Goal: Task Accomplishment & Management: Manage account settings

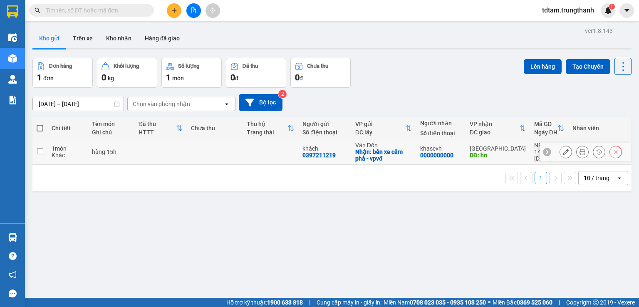
click at [134, 158] on td at bounding box center [160, 151] width 53 height 25
checkbox input "true"
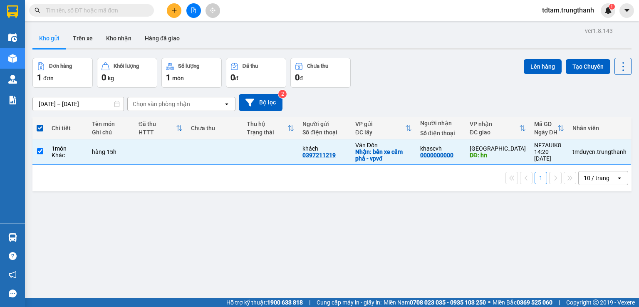
drag, startPoint x: 86, startPoint y: 37, endPoint x: 55, endPoint y: 37, distance: 31.6
click at [81, 37] on button "Trên xe" at bounding box center [82, 38] width 33 height 20
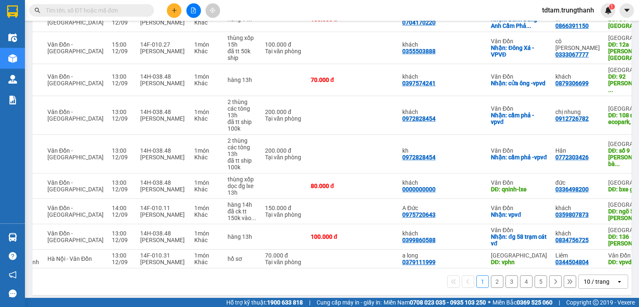
scroll to position [0, 95]
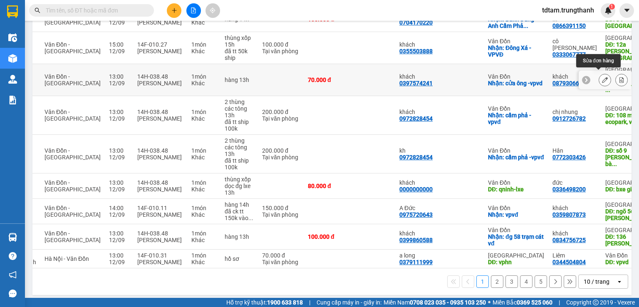
click at [602, 78] on button at bounding box center [605, 80] width 12 height 15
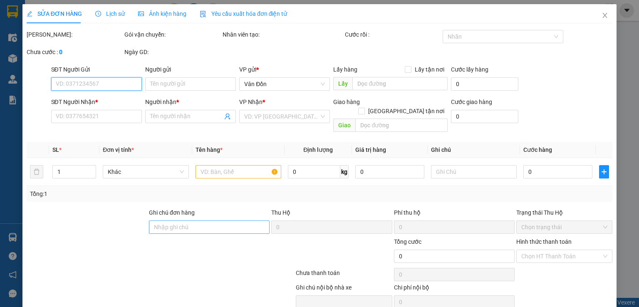
type input "0397574241"
type input "khách"
checkbox input "true"
type input "cửa ông -vpvd"
type input "0879306699"
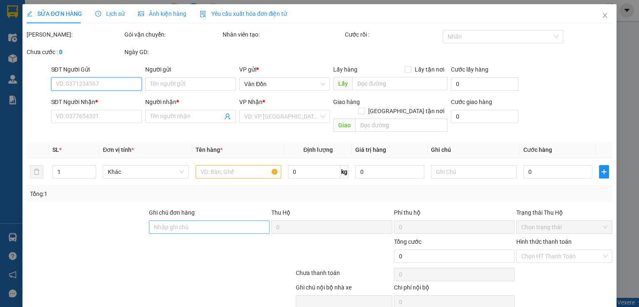
type input "khách"
type input "92 [PERSON_NAME], cầu giấy"
type input "70.000"
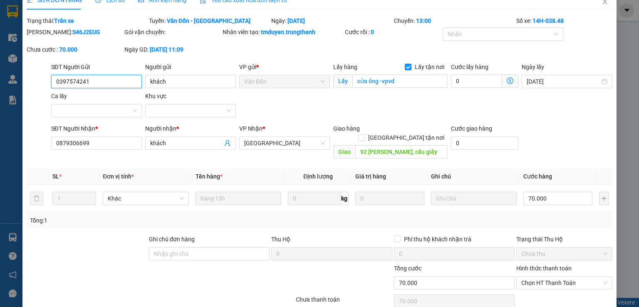
scroll to position [68, 0]
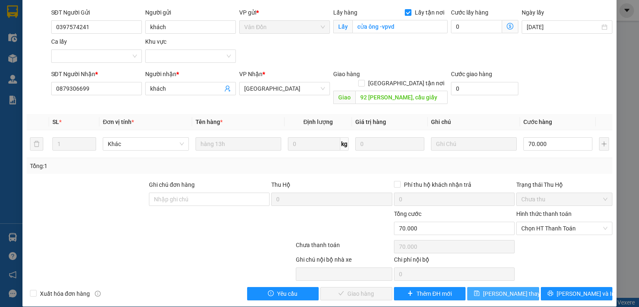
click at [476, 287] on button "[PERSON_NAME] thay đổi" at bounding box center [503, 293] width 72 height 13
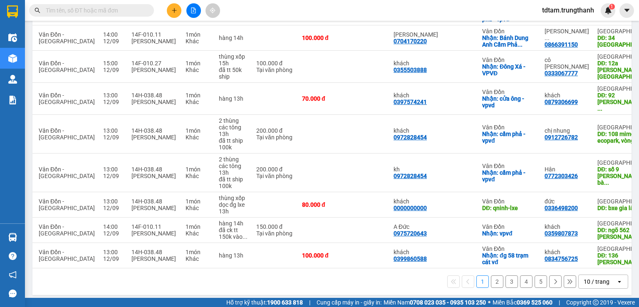
scroll to position [0, 93]
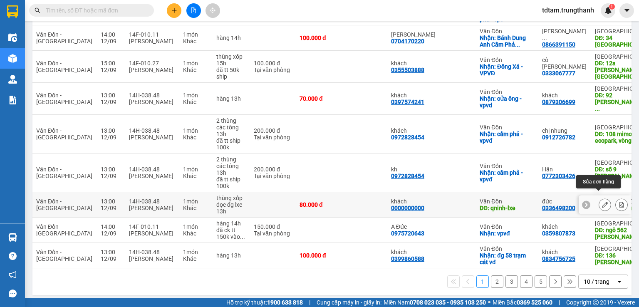
click at [602, 202] on icon at bounding box center [605, 205] width 6 height 6
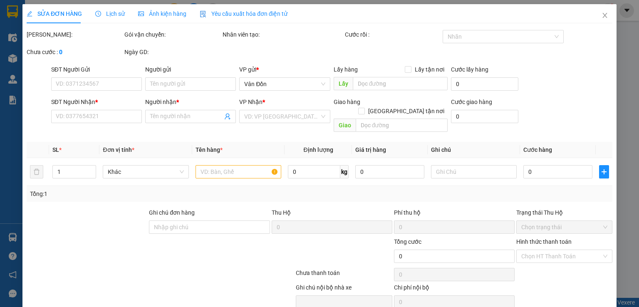
type input "0000000000"
type input "khách"
type input "qninh-lxe"
type input "0336498200"
type input "đức"
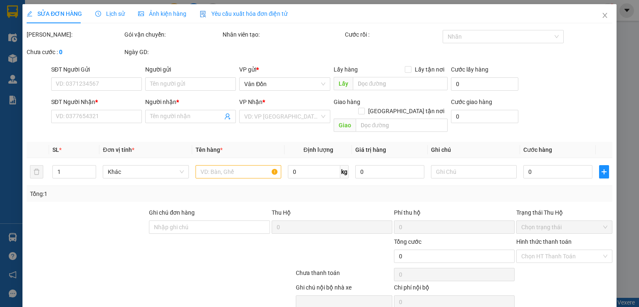
type input "bxe gia lâm"
type input "80.000"
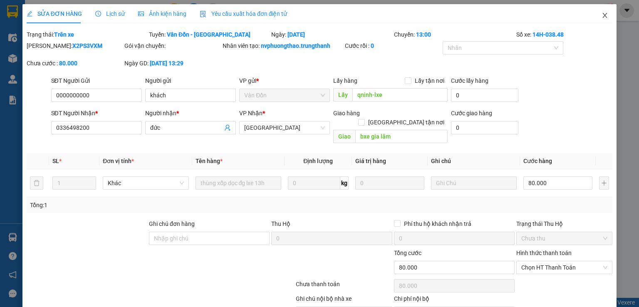
click at [602, 13] on icon "close" at bounding box center [605, 15] width 7 height 7
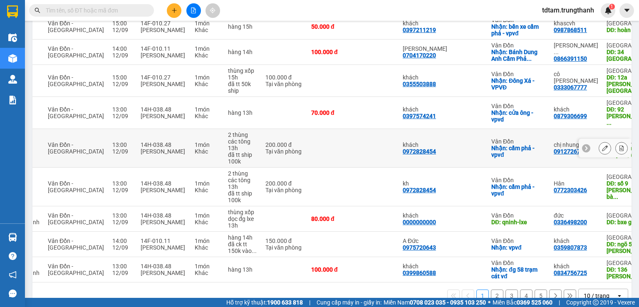
scroll to position [54, 0]
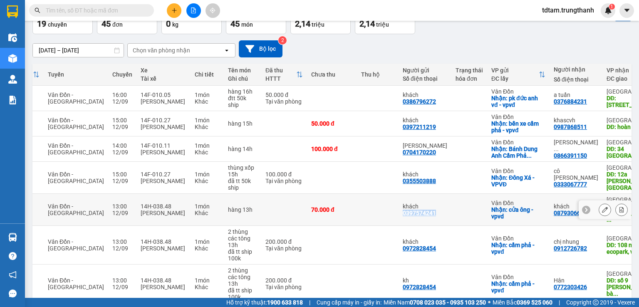
drag, startPoint x: 416, startPoint y: 209, endPoint x: 375, endPoint y: 212, distance: 40.9
click at [399, 212] on td "khách 0397574241" at bounding box center [425, 210] width 53 height 32
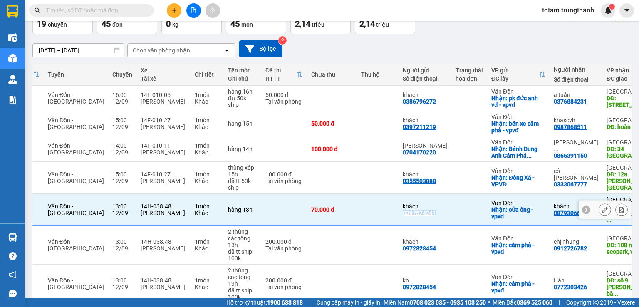
copy div "0397574241"
drag, startPoint x: 325, startPoint y: 209, endPoint x: 369, endPoint y: 208, distance: 43.3
click at [327, 208] on td "70.000 đ" at bounding box center [332, 210] width 50 height 32
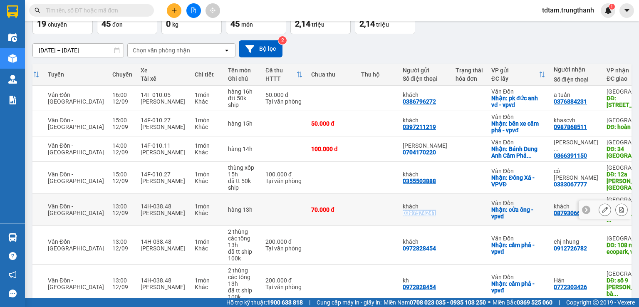
drag, startPoint x: 417, startPoint y: 206, endPoint x: 377, endPoint y: 211, distance: 40.3
click at [399, 211] on td "khách 0397574241" at bounding box center [425, 210] width 53 height 32
checkbox input "true"
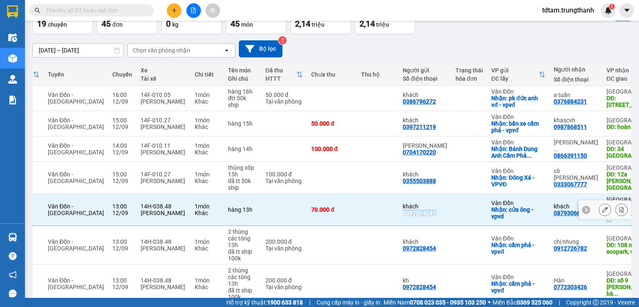
copy div "0397574241"
click at [602, 207] on icon at bounding box center [605, 210] width 6 height 6
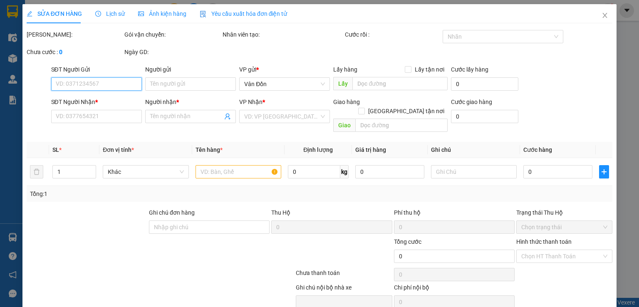
type input "0397574241"
type input "khách"
checkbox input "true"
type input "cửa ông -vpvd"
type input "0879306699"
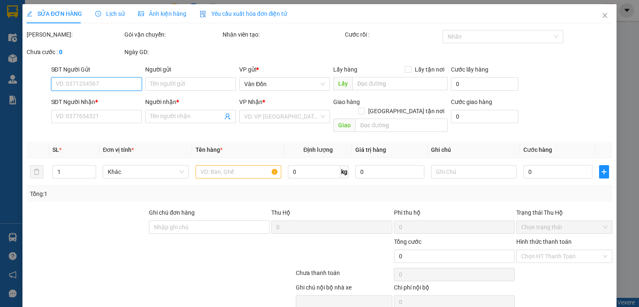
type input "khách"
type input "92 [PERSON_NAME], cầu giấy"
type input "70.000"
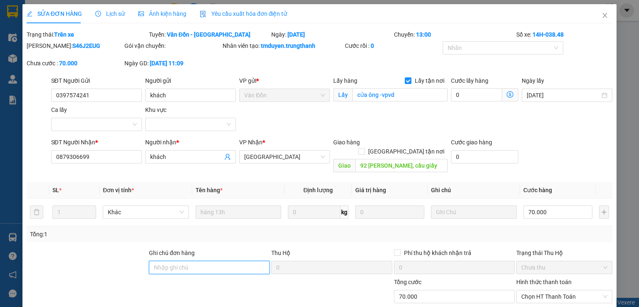
click at [180, 261] on input "Ghi chú đơn hàng" at bounding box center [209, 267] width 121 height 13
click at [104, 235] on div "Total Paid Fee 0 Total UnPaid Fee 70.000 Cash Collection Total Fee Trạng thái: …" at bounding box center [320, 199] width 586 height 339
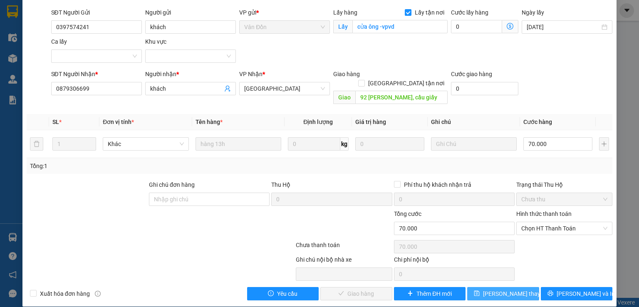
click at [499, 289] on span "[PERSON_NAME] thay đổi" at bounding box center [516, 293] width 67 height 9
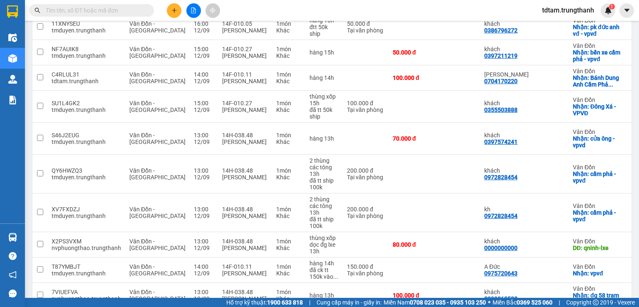
scroll to position [165, 0]
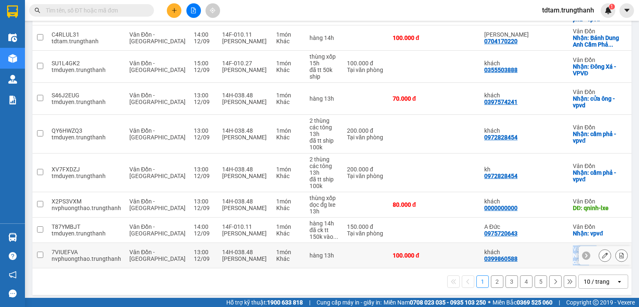
drag, startPoint x: 472, startPoint y: 264, endPoint x: 506, endPoint y: 259, distance: 34.1
click at [506, 259] on div "Mã đơn hàng Nhân viên Tuyến Chuyến Xe Tài xế Chi tiết Tên món Ghi chú Đã thu HT…" at bounding box center [331, 124] width 599 height 342
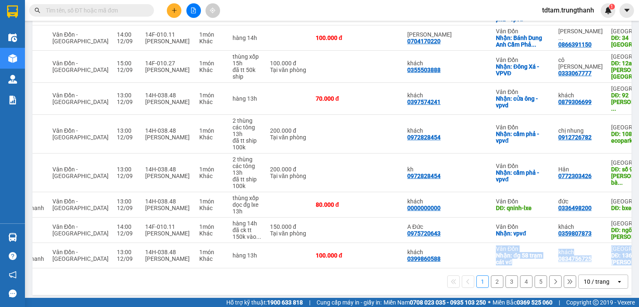
scroll to position [0, 80]
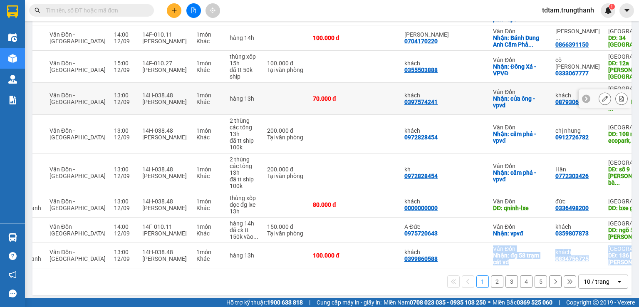
click at [619, 96] on icon at bounding box center [622, 99] width 6 height 6
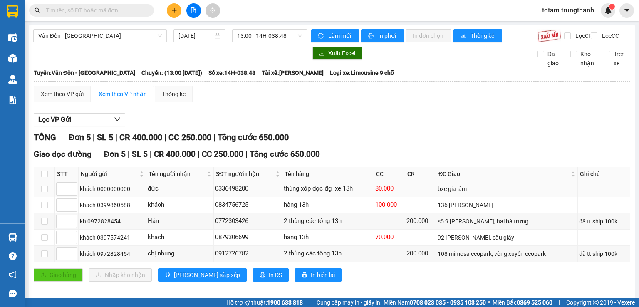
scroll to position [12, 0]
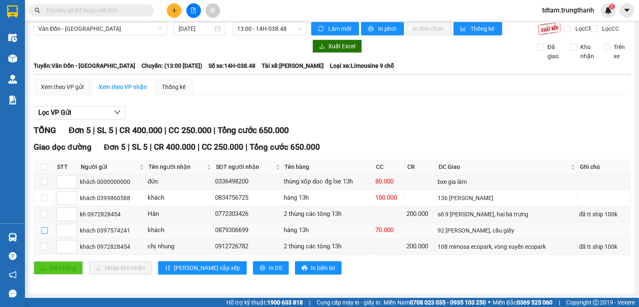
click at [45, 234] on label at bounding box center [44, 230] width 7 height 9
click at [45, 234] on input "checkbox" at bounding box center [44, 230] width 7 height 7
checkbox input "true"
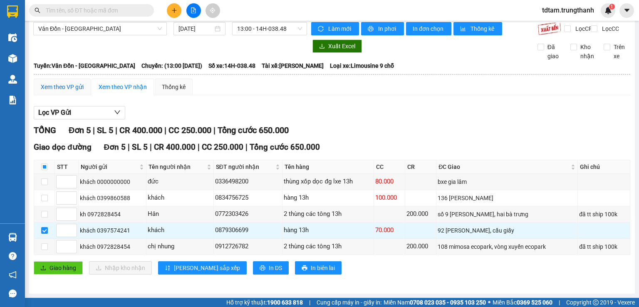
click at [69, 86] on div "Xem theo VP gửi" at bounding box center [62, 86] width 43 height 9
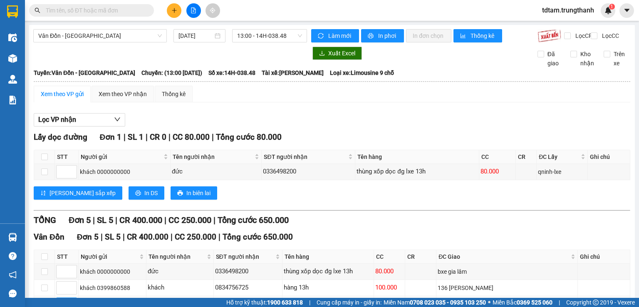
scroll to position [69, 0]
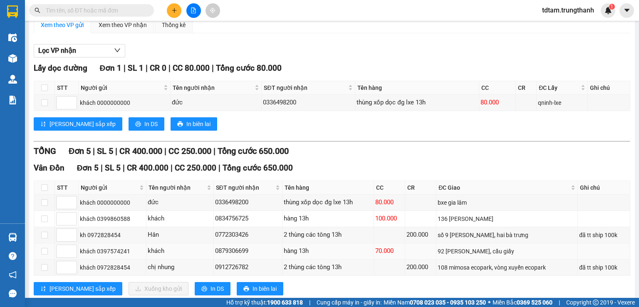
click at [48, 257] on td at bounding box center [44, 251] width 21 height 16
click at [41, 255] on input "checkbox" at bounding box center [44, 251] width 7 height 7
checkbox input "true"
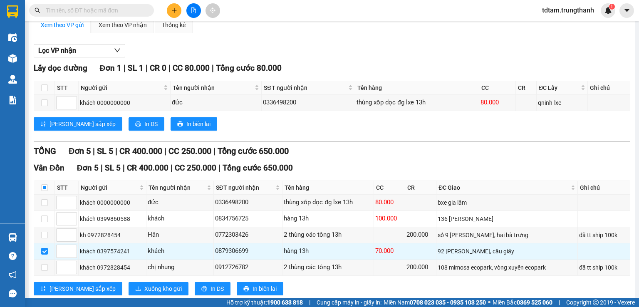
scroll to position [94, 0]
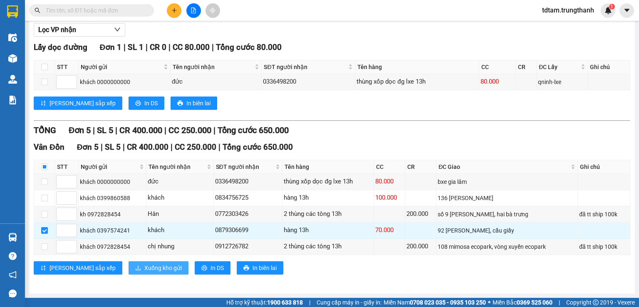
click at [129, 268] on button "Xuống kho gửi" at bounding box center [159, 267] width 60 height 13
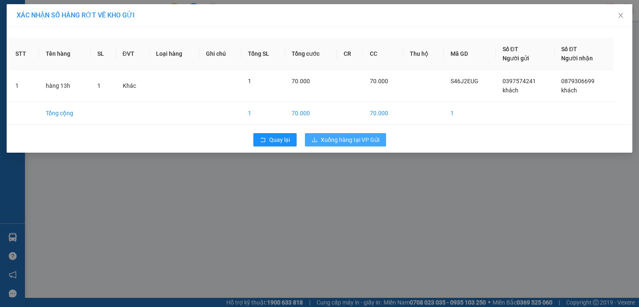
click at [351, 144] on span "Xuống hàng tại VP Gửi" at bounding box center [350, 139] width 59 height 9
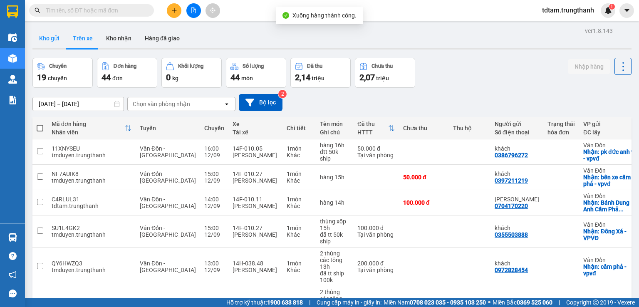
click at [48, 38] on button "Kho gửi" at bounding box center [49, 38] width 34 height 20
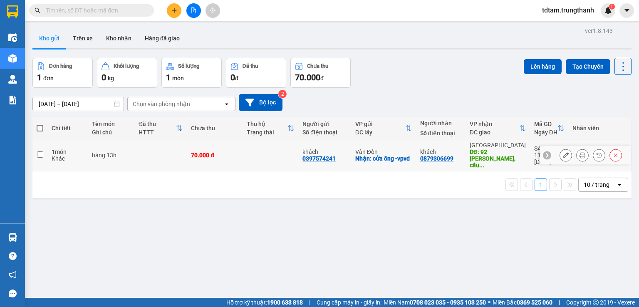
click at [553, 150] on div at bounding box center [586, 155] width 92 height 19
click at [563, 152] on icon at bounding box center [566, 155] width 6 height 6
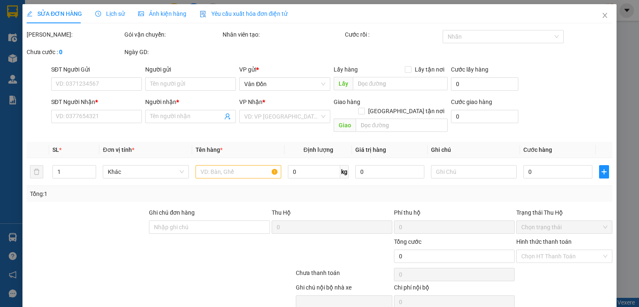
type input "0397574241"
type input "khách"
checkbox input "true"
type input "cửa ông -vpvd"
type input "0879306699"
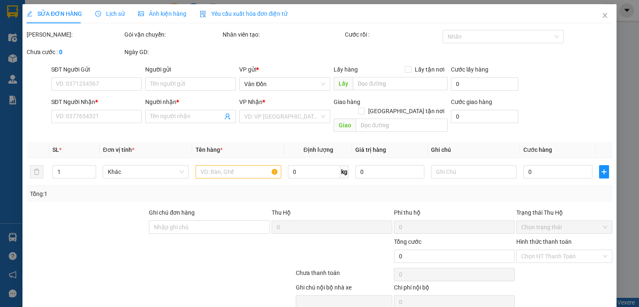
type input "khách"
type input "92 [PERSON_NAME], cầu giấy"
type input "70.000"
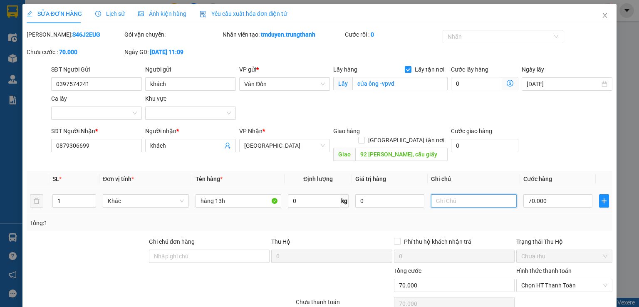
click at [456, 194] on input "text" at bounding box center [474, 200] width 86 height 13
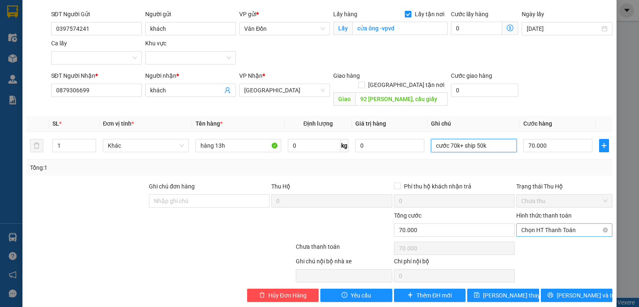
click at [533, 224] on span "Chọn HT Thanh Toán" at bounding box center [564, 230] width 86 height 12
type input "cước 70k+ ship 50k"
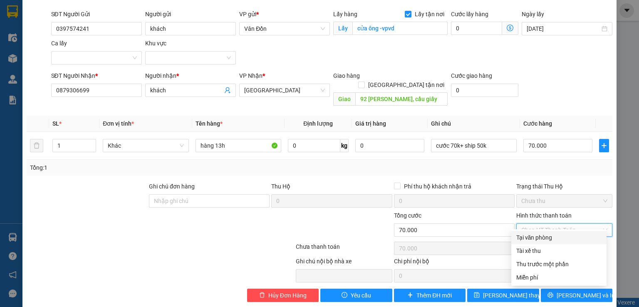
click at [528, 235] on div "Tại văn phòng" at bounding box center [558, 237] width 85 height 9
type input "0"
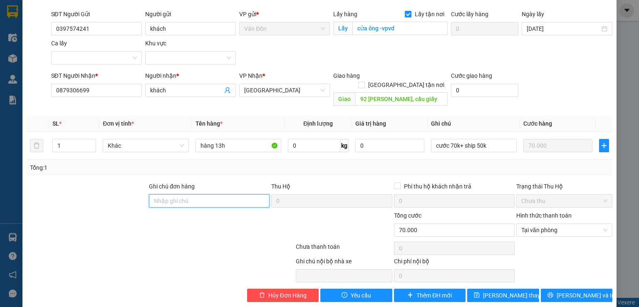
click at [201, 194] on input "Ghi chú đơn hàng" at bounding box center [209, 200] width 121 height 13
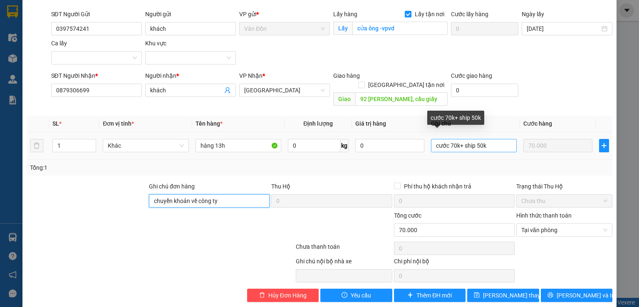
type input "chuyển khoản về công ty"
click at [485, 139] on input "cước 70k+ ship 50k" at bounding box center [474, 145] width 86 height 13
type input "cước 70k+ ship 50k (ck về cty)"
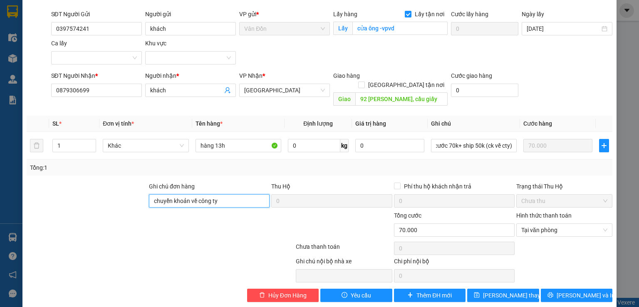
scroll to position [0, 0]
click at [226, 196] on input "chuyển khoản về công ty" at bounding box center [209, 200] width 121 height 13
click at [150, 194] on input "chuyển khoản về công ty" at bounding box center [209, 200] width 121 height 13
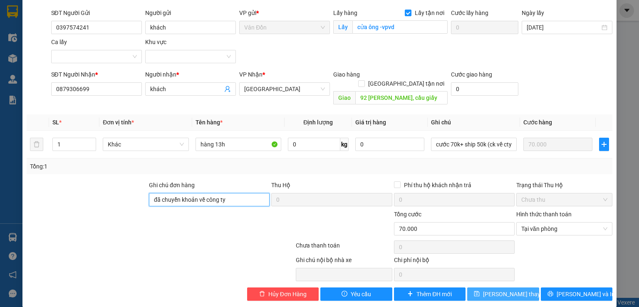
type input "đã chuyển khoản về công ty"
click at [501, 290] on span "[PERSON_NAME] thay đổi" at bounding box center [516, 294] width 67 height 9
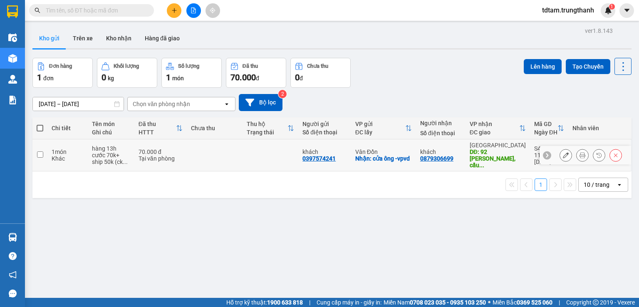
click at [40, 151] on input "checkbox" at bounding box center [40, 154] width 6 height 6
checkbox input "true"
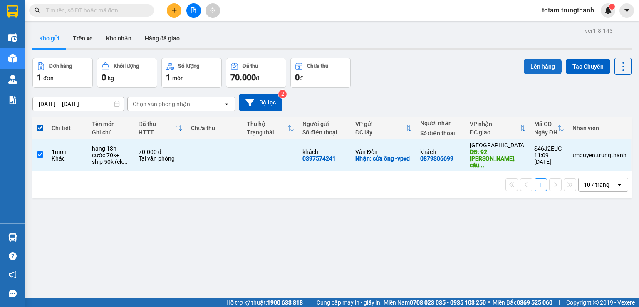
click at [535, 65] on button "Lên hàng" at bounding box center [543, 66] width 38 height 15
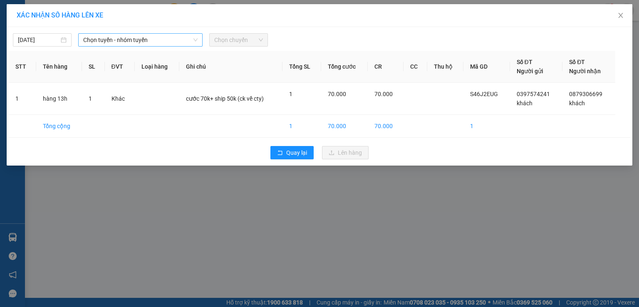
click at [105, 43] on span "Chọn tuyến - nhóm tuyến" at bounding box center [140, 40] width 114 height 12
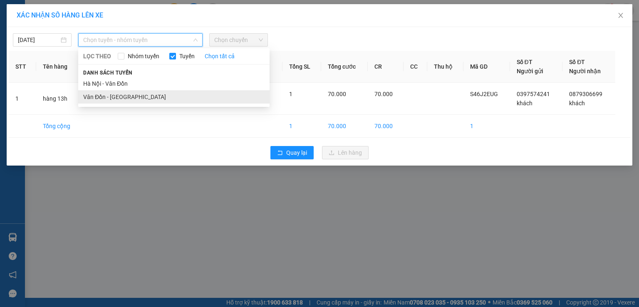
click at [107, 94] on li "Vân Đồn - [GEOGRAPHIC_DATA]" at bounding box center [173, 96] width 191 height 13
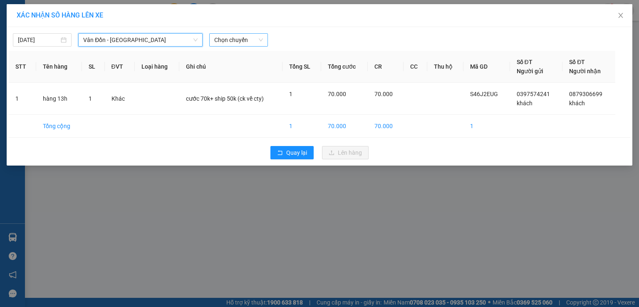
click at [233, 41] on span "Chọn chuyến" at bounding box center [238, 40] width 49 height 12
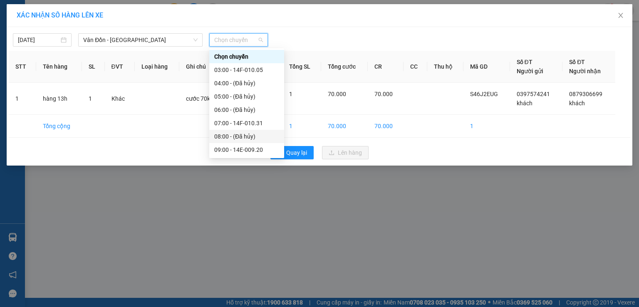
scroll to position [69, 0]
click at [233, 136] on div "13:00 - 14H-038.48" at bounding box center [246, 133] width 65 height 9
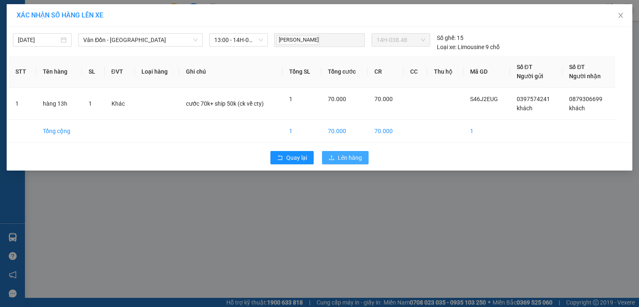
click at [337, 156] on button "Lên hàng" at bounding box center [345, 157] width 47 height 13
